Goal: Information Seeking & Learning: Understand process/instructions

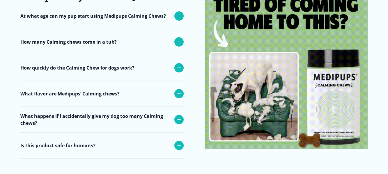
scroll to position [2335, 0]
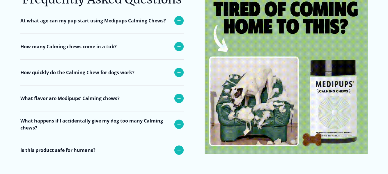
click at [135, 117] on p "What happens if I accidentally give my dog too many Calming chews?" at bounding box center [95, 124] width 151 height 14
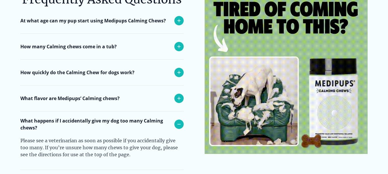
click at [114, 95] on p "What flavor are Medipups’ Calming chews?" at bounding box center [69, 98] width 99 height 7
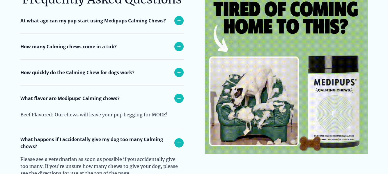
click at [101, 69] on p "How quickly do the Calming Chew for dogs work?" at bounding box center [77, 72] width 114 height 7
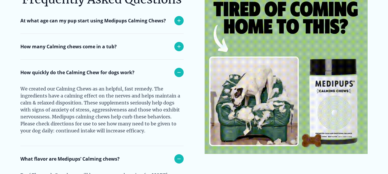
click at [102, 43] on p "How many Calming chews come in a tub?" at bounding box center [68, 46] width 96 height 7
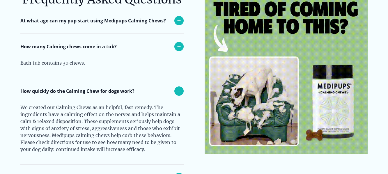
click at [118, 17] on div "At what age can my pup start using Medipups Calming Chews?" at bounding box center [101, 21] width 163 height 26
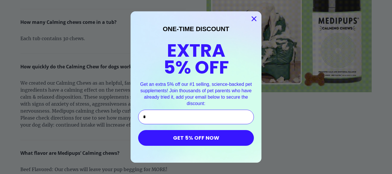
type input "**********"
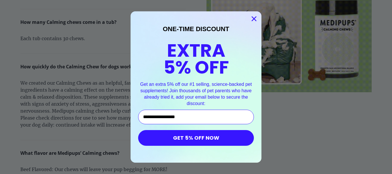
click at [201, 136] on button "GET 5% OFF NOW" at bounding box center [196, 138] width 116 height 16
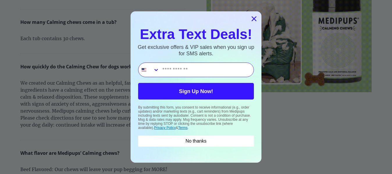
click at [254, 20] on icon "Close dialog" at bounding box center [254, 19] width 4 height 4
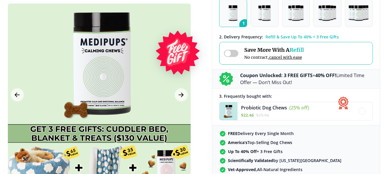
scroll to position [119, 0]
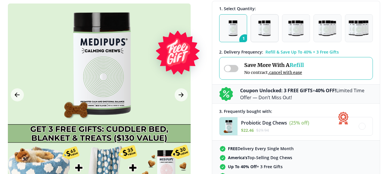
click at [255, 27] on button "2" at bounding box center [264, 28] width 28 height 28
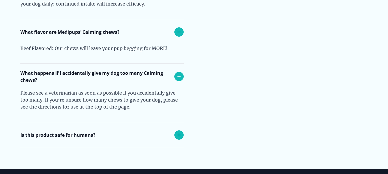
scroll to position [2145, 0]
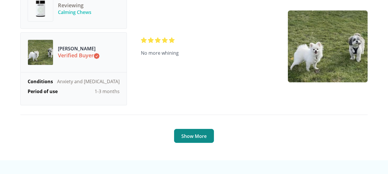
click at [198, 129] on button "Show More" at bounding box center [194, 136] width 40 height 14
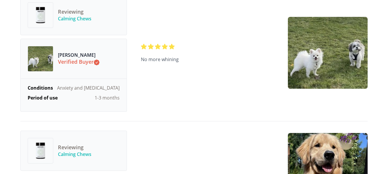
scroll to position [3450, 0]
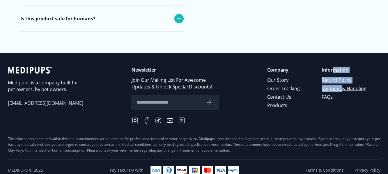
drag, startPoint x: 334, startPoint y: 63, endPoint x: 341, endPoint y: 81, distance: 20.1
click at [341, 81] on div "Information Refund Policy Shipping & Handling FAQs" at bounding box center [344, 96] width 46 height 58
click at [341, 84] on link "Shipping & Handling" at bounding box center [344, 88] width 46 height 8
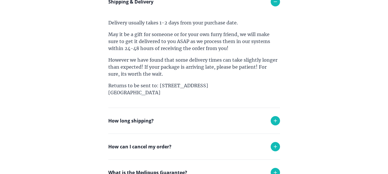
scroll to position [120, 0]
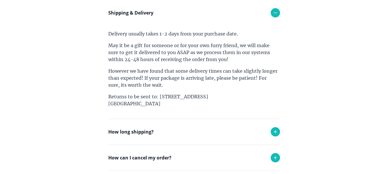
click at [241, 128] on div "How long shipping?" at bounding box center [194, 132] width 172 height 26
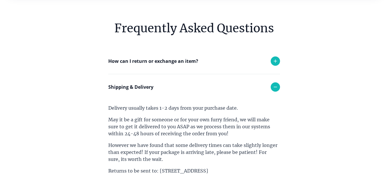
scroll to position [0, 0]
